Goal: Task Accomplishment & Management: Manage account settings

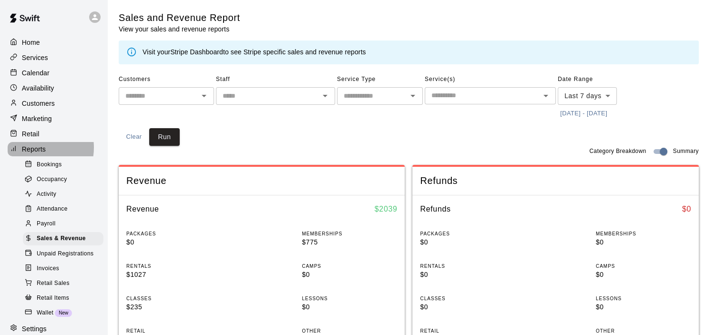
click at [33, 153] on p "Reports" at bounding box center [34, 149] width 24 height 10
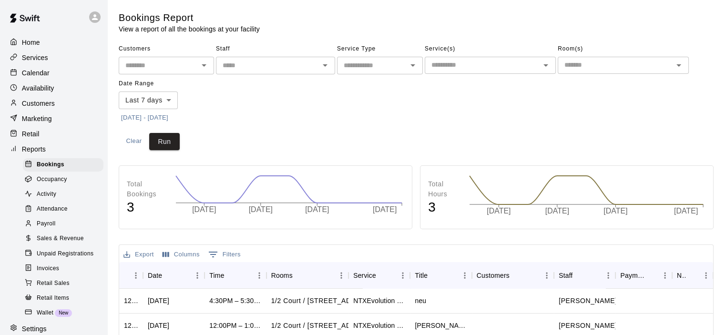
click at [25, 139] on p "Retail" at bounding box center [31, 134] width 18 height 10
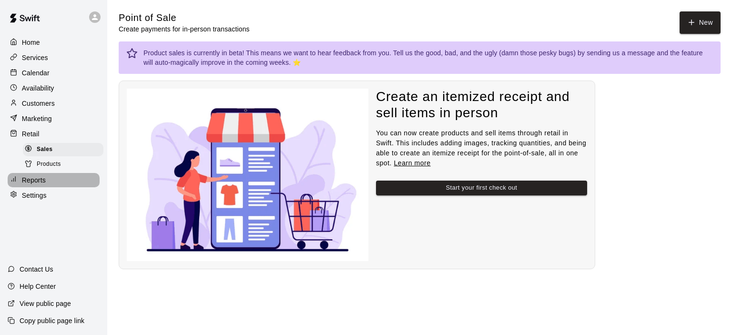
click at [38, 185] on p "Reports" at bounding box center [34, 180] width 24 height 10
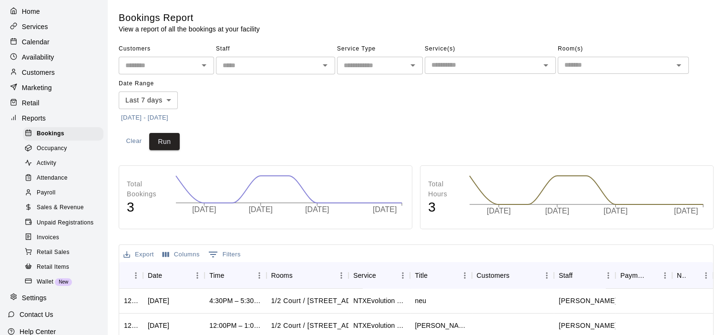
scroll to position [48, 0]
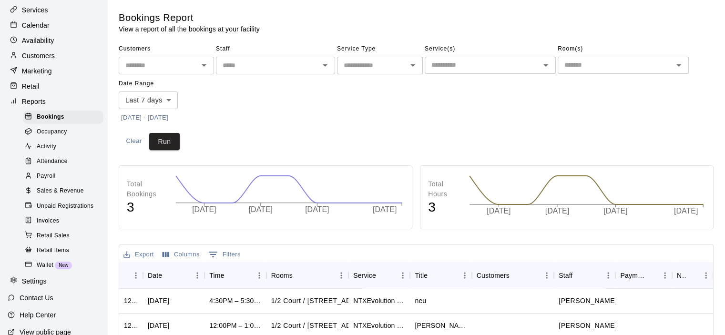
click at [51, 241] on span "Retail Sales" at bounding box center [53, 236] width 33 height 10
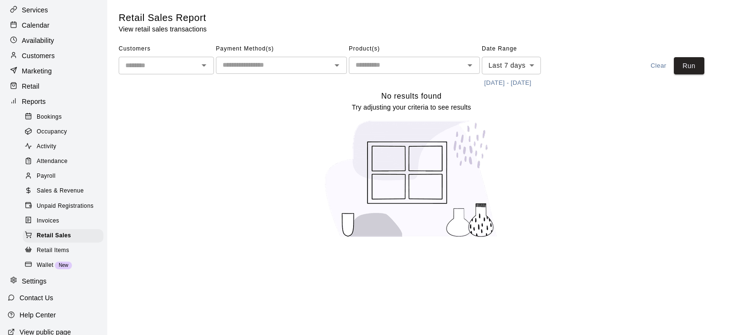
click at [48, 196] on span "Sales & Revenue" at bounding box center [60, 191] width 47 height 10
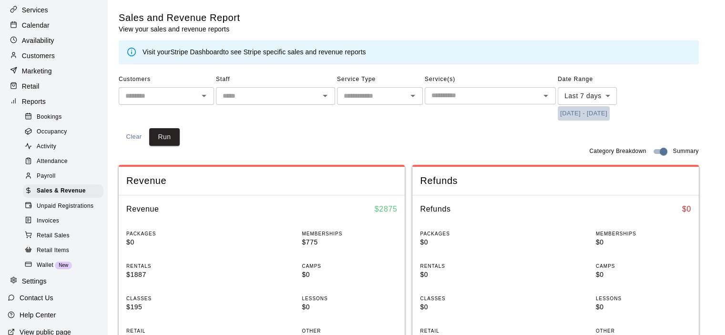
click at [595, 114] on button "[DATE] - [DATE]" at bounding box center [583, 113] width 52 height 15
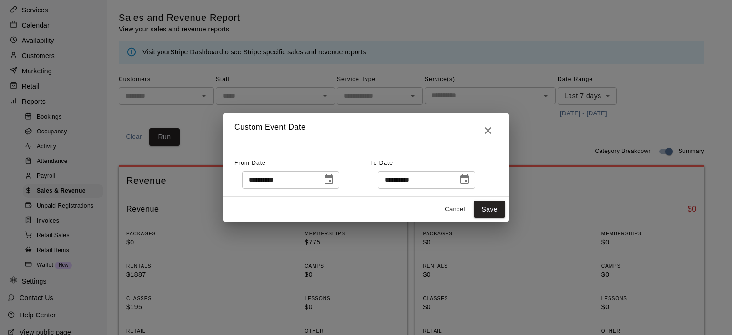
click at [334, 179] on icon "Choose date, selected date is Aug 14, 2025" at bounding box center [328, 179] width 11 height 11
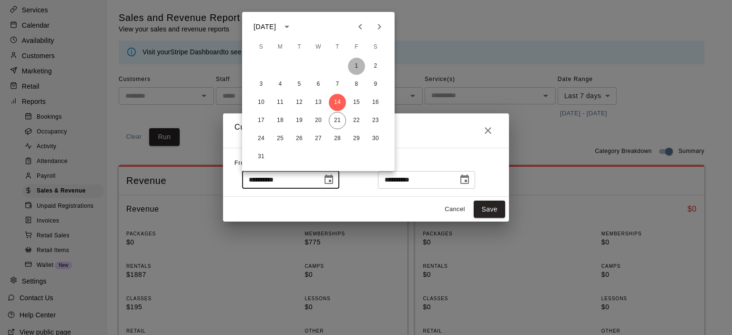
click at [357, 66] on button "1" at bounding box center [356, 66] width 17 height 17
type input "**********"
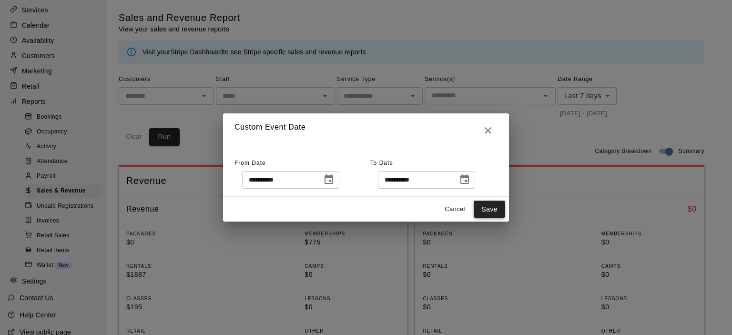
click at [491, 207] on button "Save" at bounding box center [489, 210] width 31 height 18
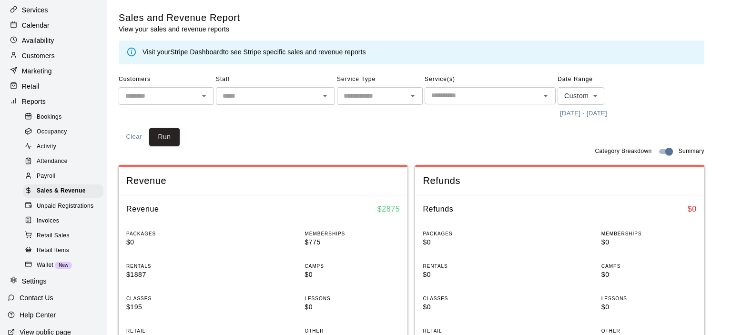
type input "******"
click at [164, 136] on button "Run" at bounding box center [164, 137] width 30 height 18
click at [40, 13] on p "Services" at bounding box center [35, 10] width 26 height 10
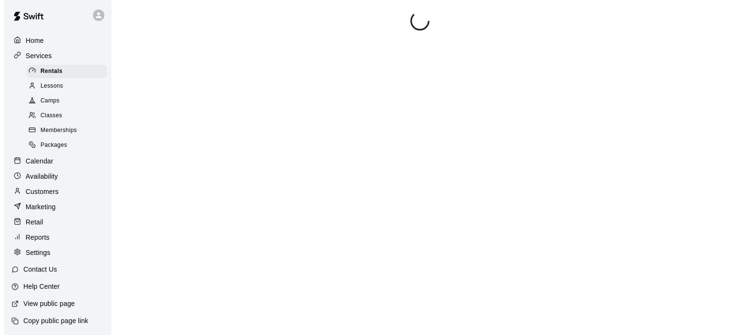
scroll to position [13, 0]
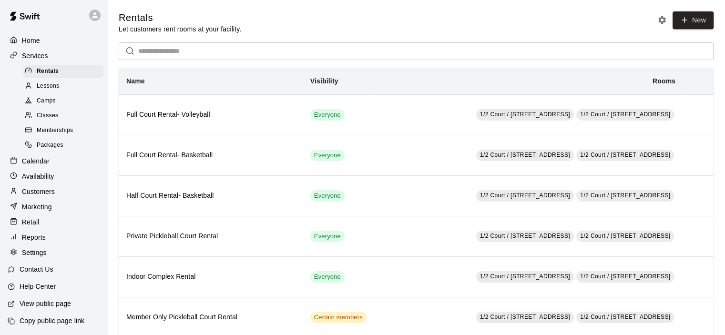
click at [34, 187] on p "Customers" at bounding box center [38, 192] width 33 height 10
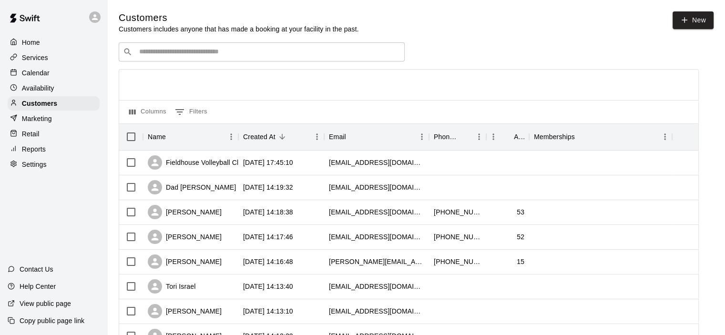
click at [168, 48] on div "​ ​" at bounding box center [262, 51] width 286 height 19
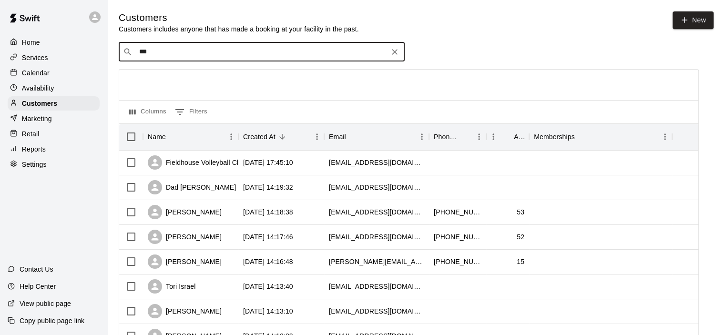
type input "****"
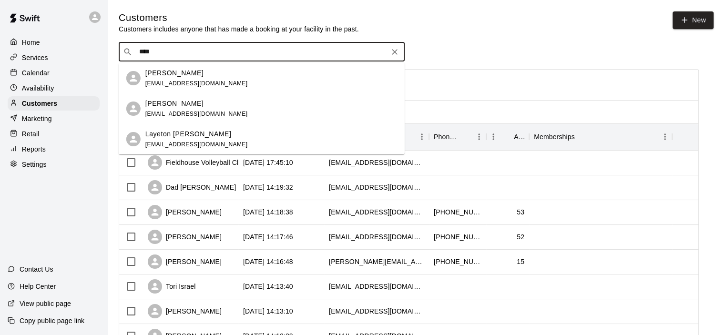
click at [191, 107] on p "[PERSON_NAME]" at bounding box center [174, 104] width 58 height 10
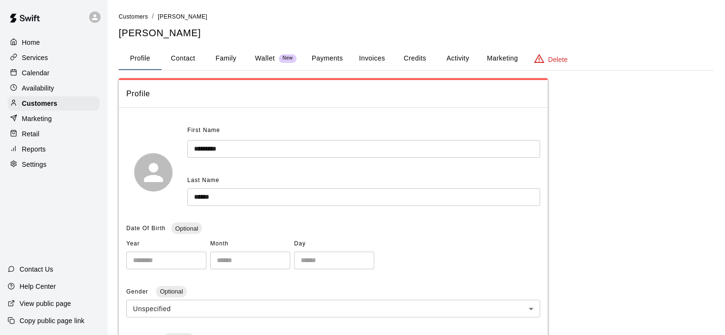
click at [325, 57] on button "Payments" at bounding box center [327, 58] width 46 height 23
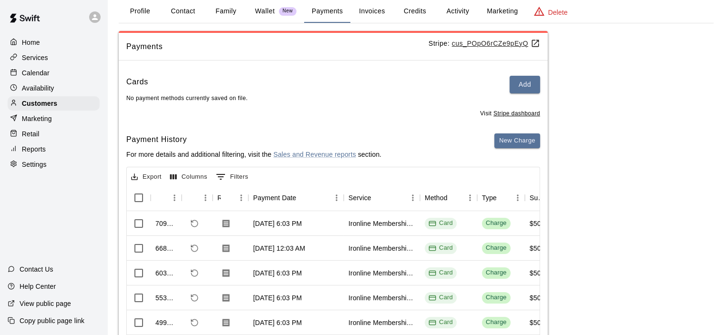
scroll to position [95, 0]
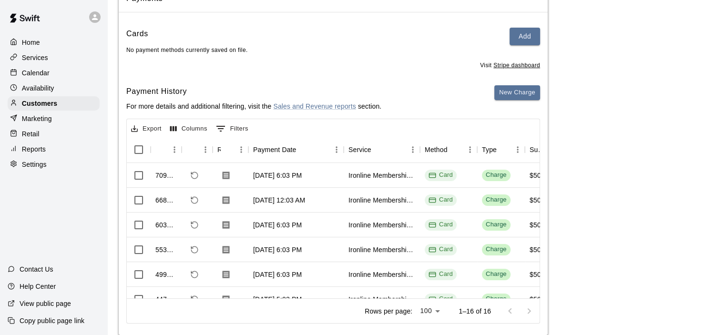
click at [507, 64] on u "Stripe dashboard" at bounding box center [516, 65] width 47 height 7
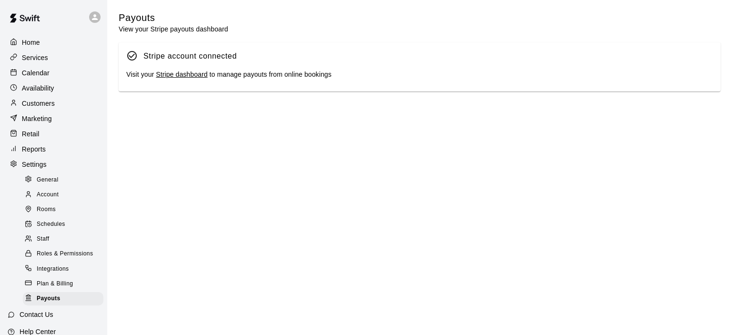
click at [189, 76] on link "Stripe dashboard" at bounding box center [181, 75] width 51 height 8
click at [36, 108] on p "Customers" at bounding box center [38, 104] width 33 height 10
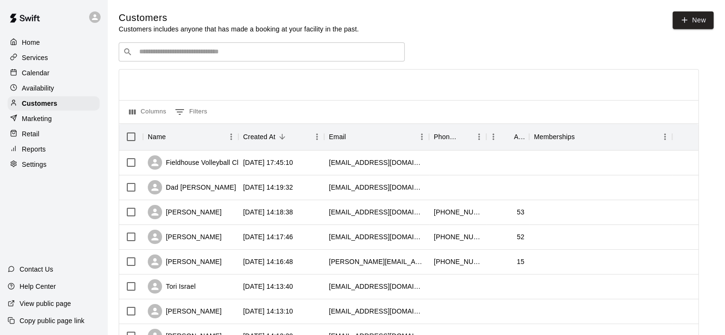
click at [153, 53] on input "Search customers by name or email" at bounding box center [268, 52] width 264 height 10
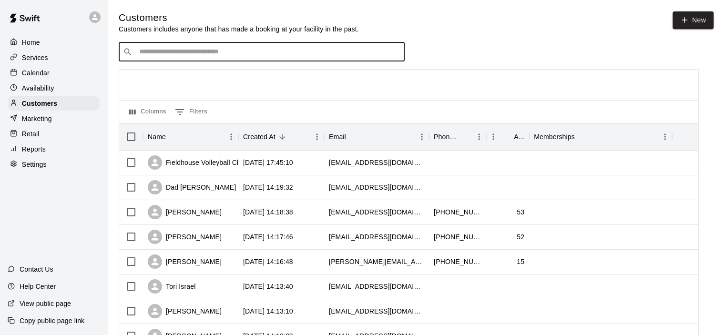
click at [210, 50] on input "Search customers by name or email" at bounding box center [268, 52] width 264 height 10
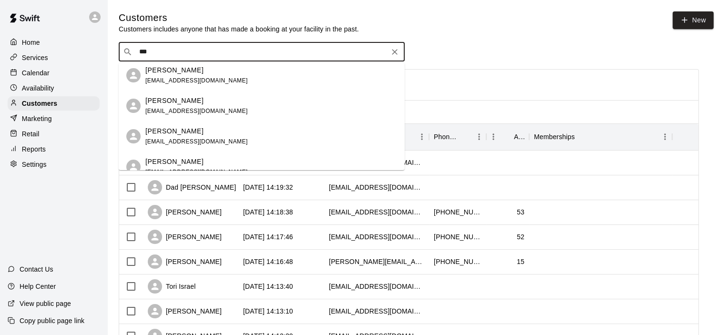
scroll to position [238, 0]
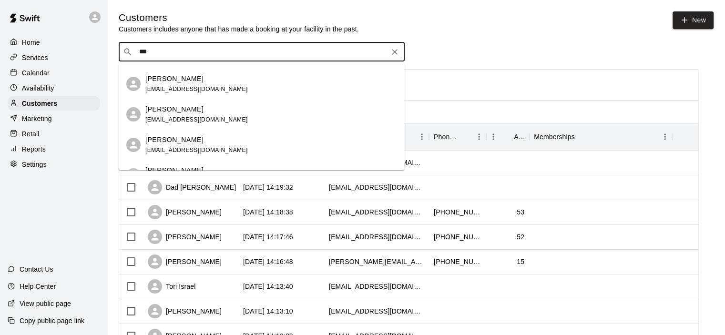
click at [158, 56] on input "***" at bounding box center [261, 52] width 250 height 10
type input "****"
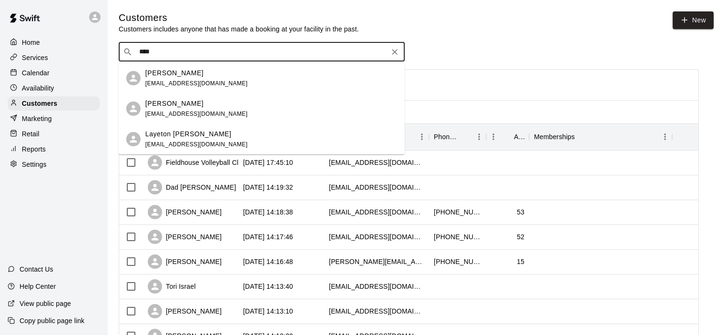
scroll to position [0, 0]
click at [180, 111] on span "[EMAIL_ADDRESS][DOMAIN_NAME]" at bounding box center [196, 114] width 102 height 7
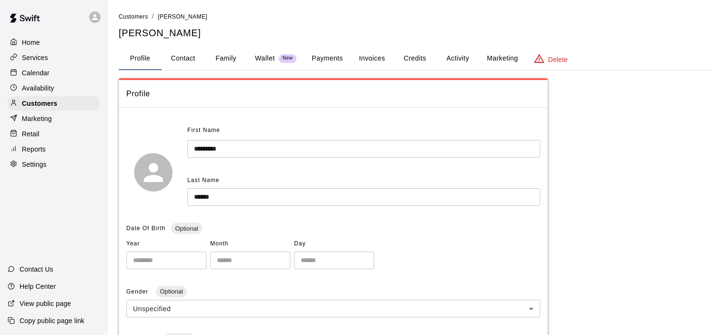
drag, startPoint x: 474, startPoint y: 61, endPoint x: 454, endPoint y: 56, distance: 21.5
click at [473, 61] on button "Activity" at bounding box center [457, 58] width 43 height 23
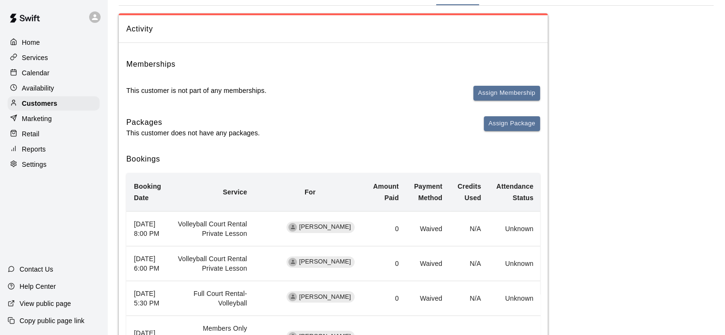
scroll to position [95, 0]
